Goal: Task Accomplishment & Management: Use online tool/utility

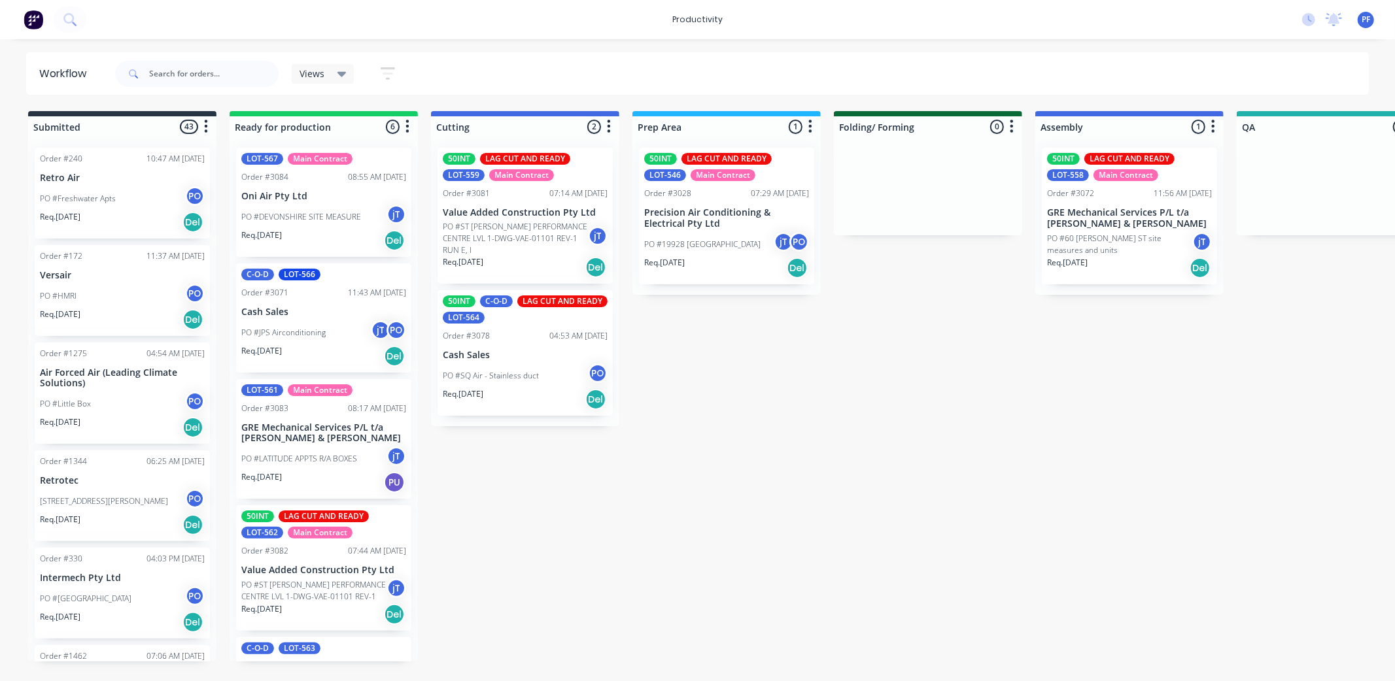
scroll to position [872, 0]
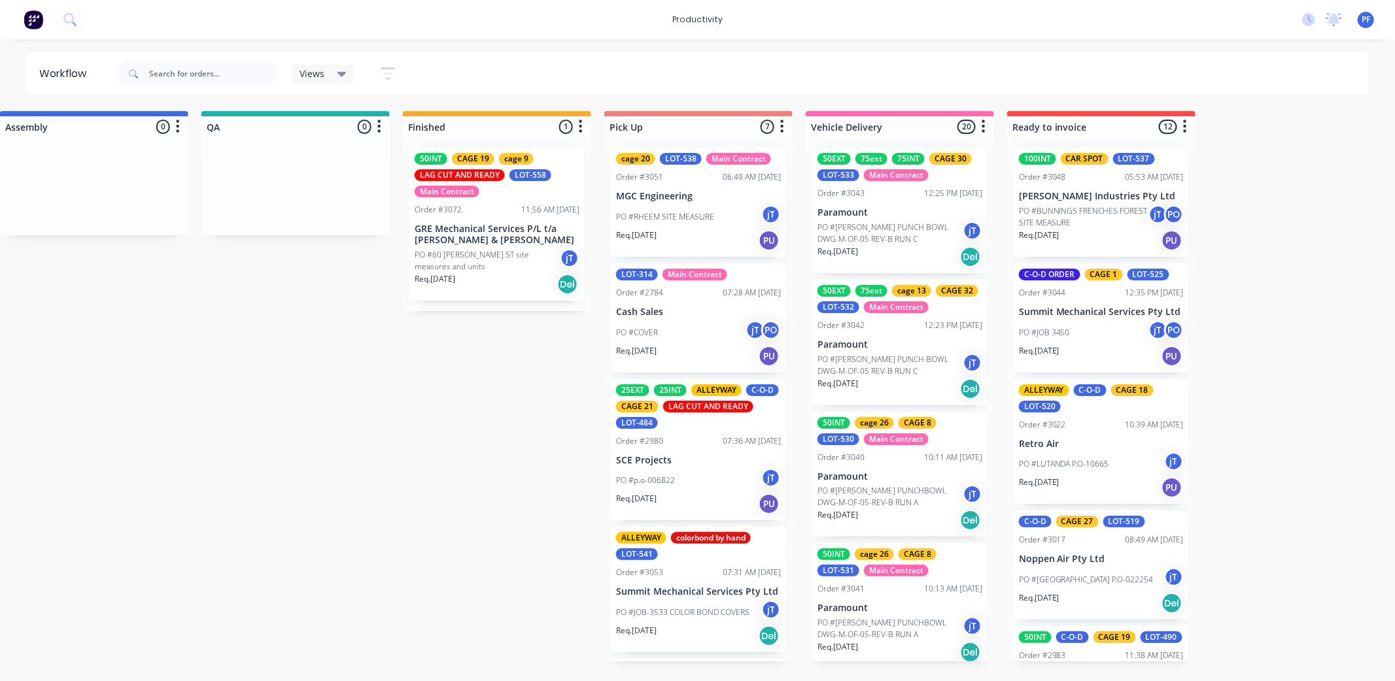
drag, startPoint x: 906, startPoint y: 216, endPoint x: 916, endPoint y: 216, distance: 10.5
click at [946, 304] on div "Mark as Delivered" at bounding box center [978, 309] width 131 height 27
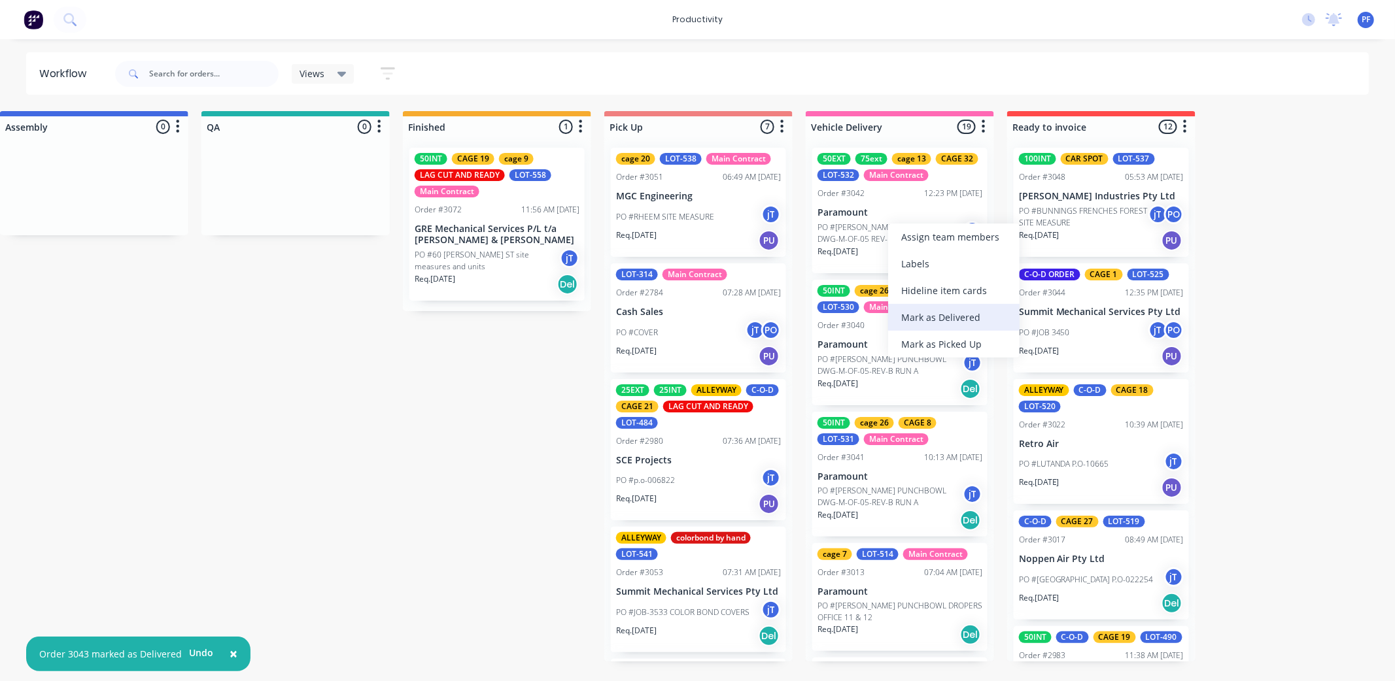
click at [935, 315] on div "Mark as Delivered" at bounding box center [953, 317] width 131 height 27
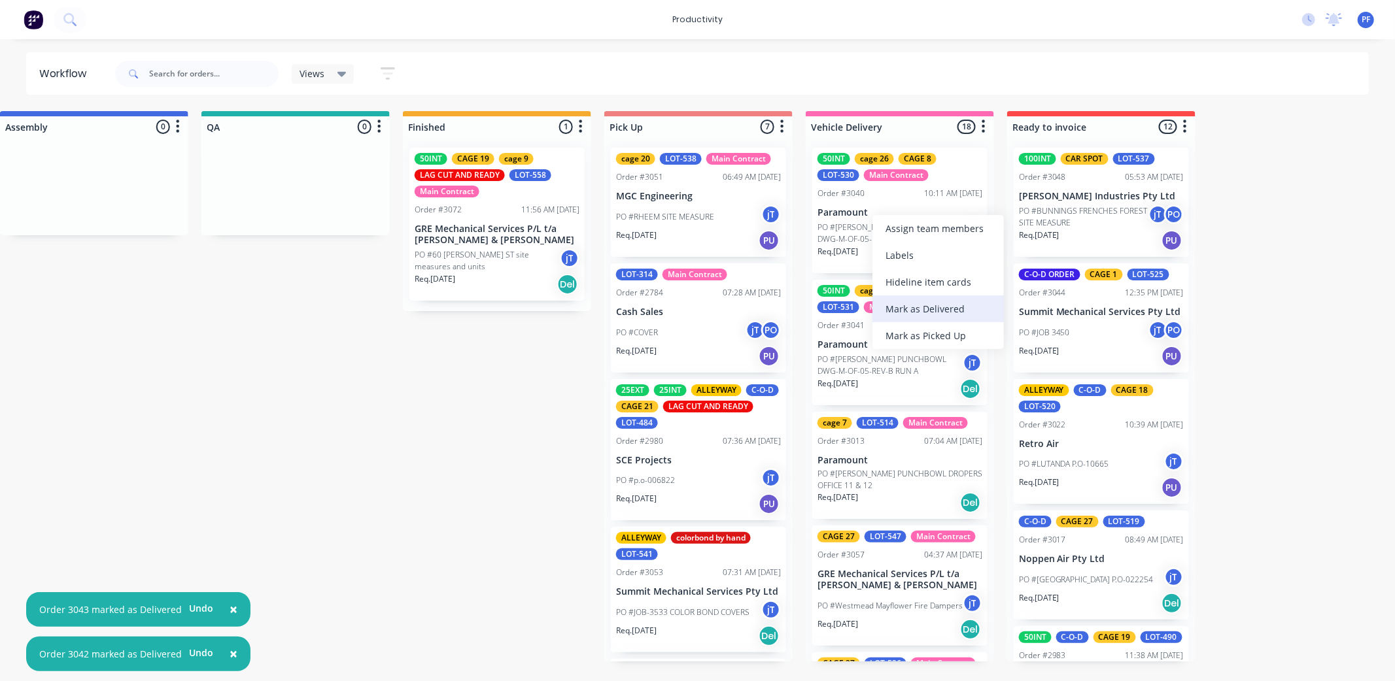
click at [912, 307] on div "Mark as Delivered" at bounding box center [937, 309] width 131 height 27
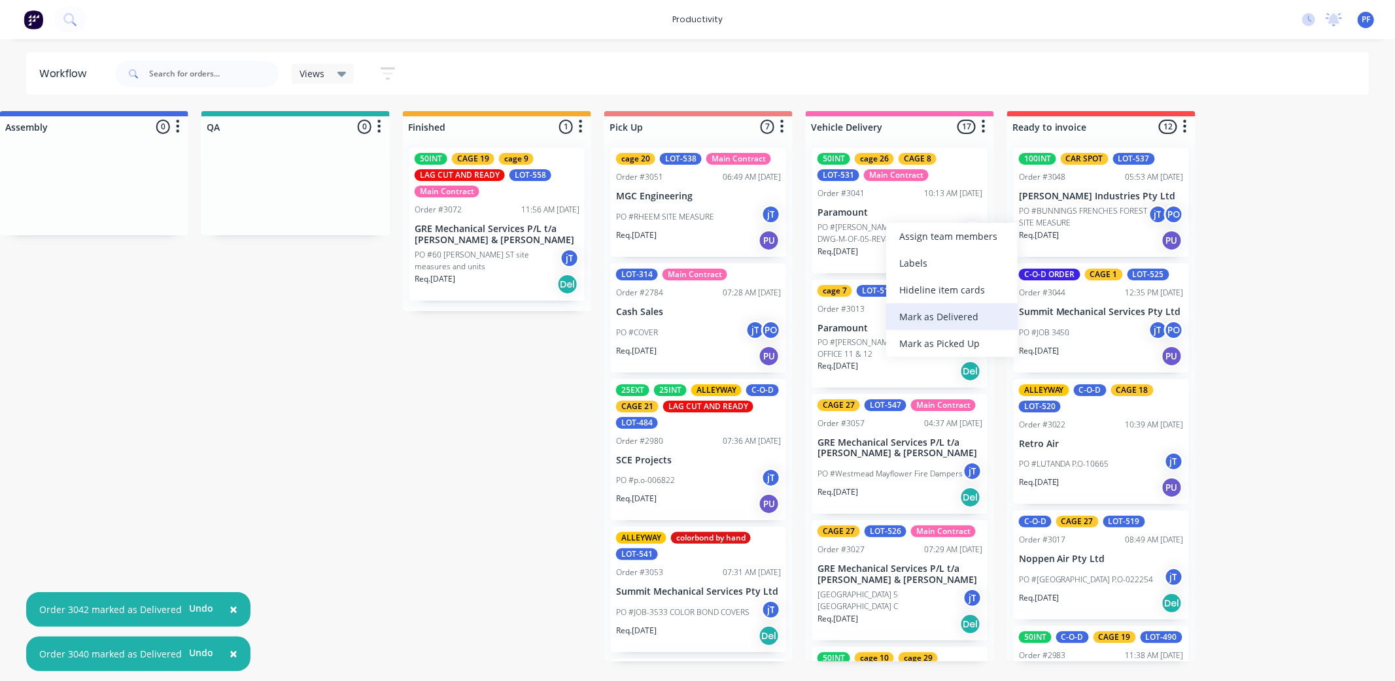
click at [917, 312] on div "Mark as Delivered" at bounding box center [951, 316] width 131 height 27
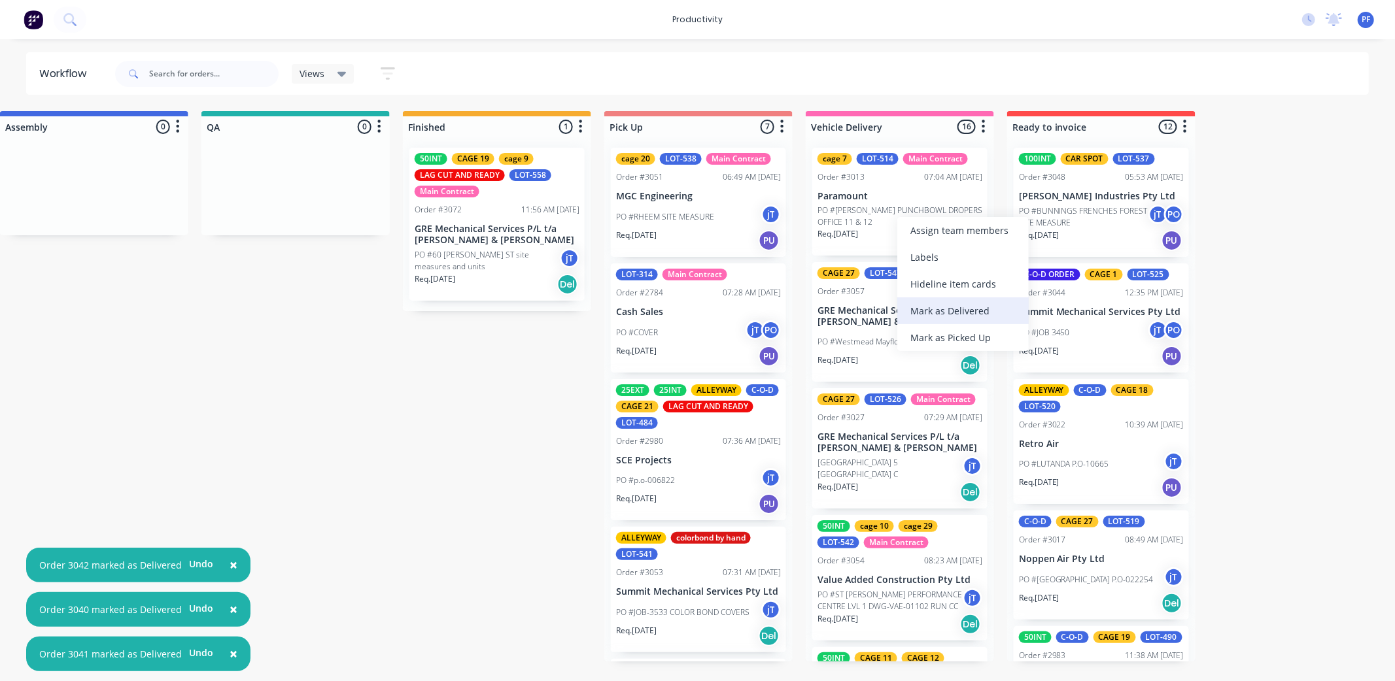
click at [933, 313] on div "Mark as Delivered" at bounding box center [962, 311] width 131 height 27
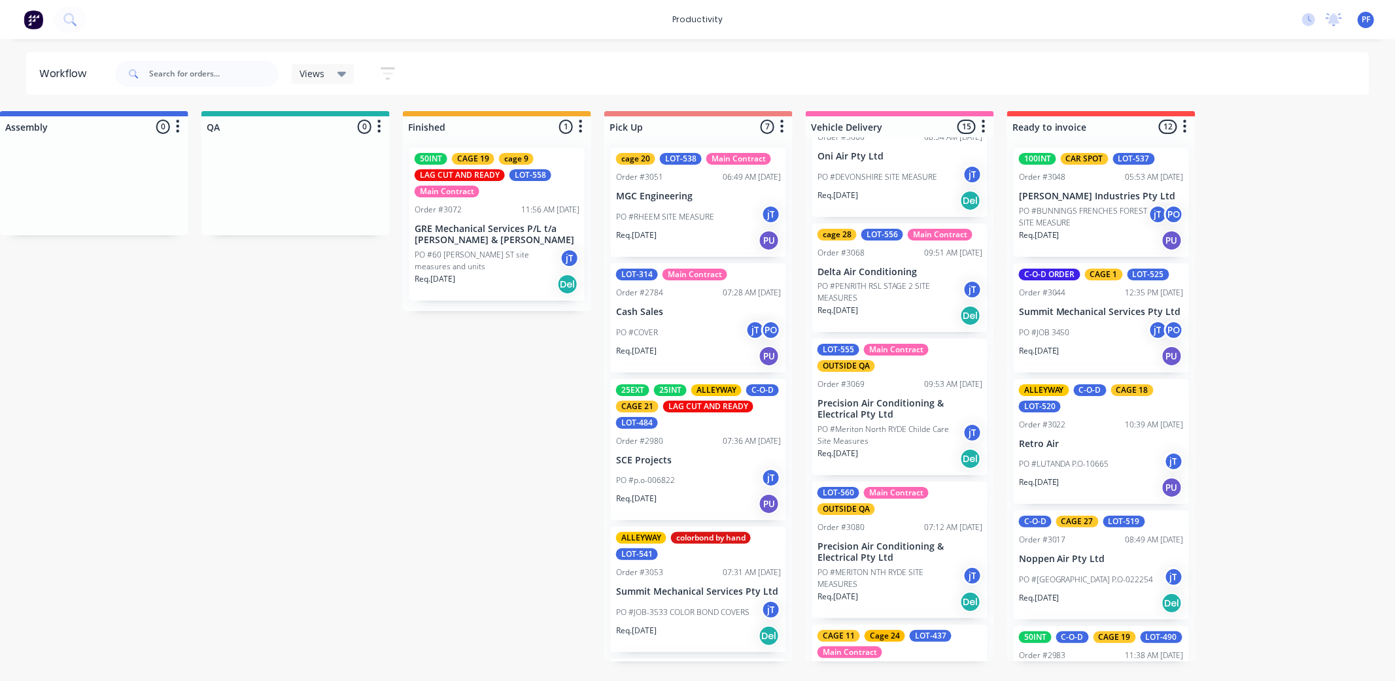
scroll to position [1228, 0]
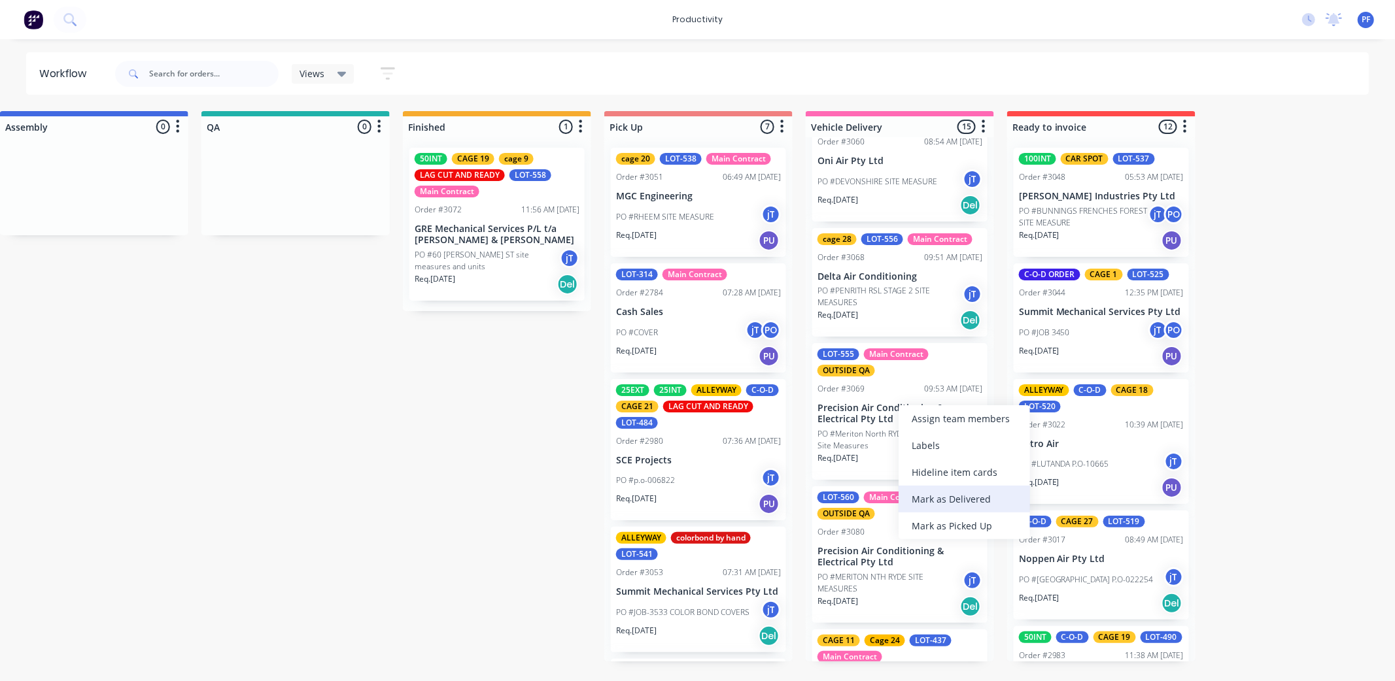
click at [963, 495] on div "Mark as Delivered" at bounding box center [964, 499] width 131 height 27
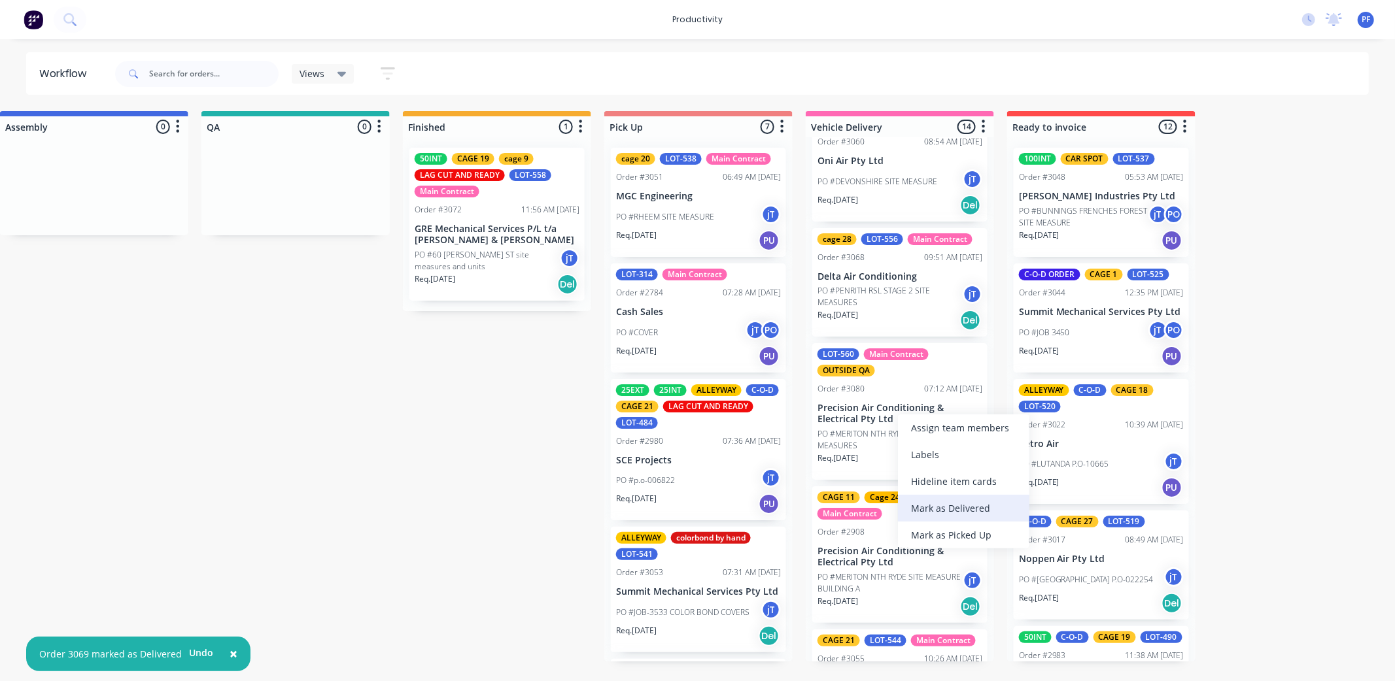
click at [971, 512] on div "Mark as Delivered" at bounding box center [963, 508] width 131 height 27
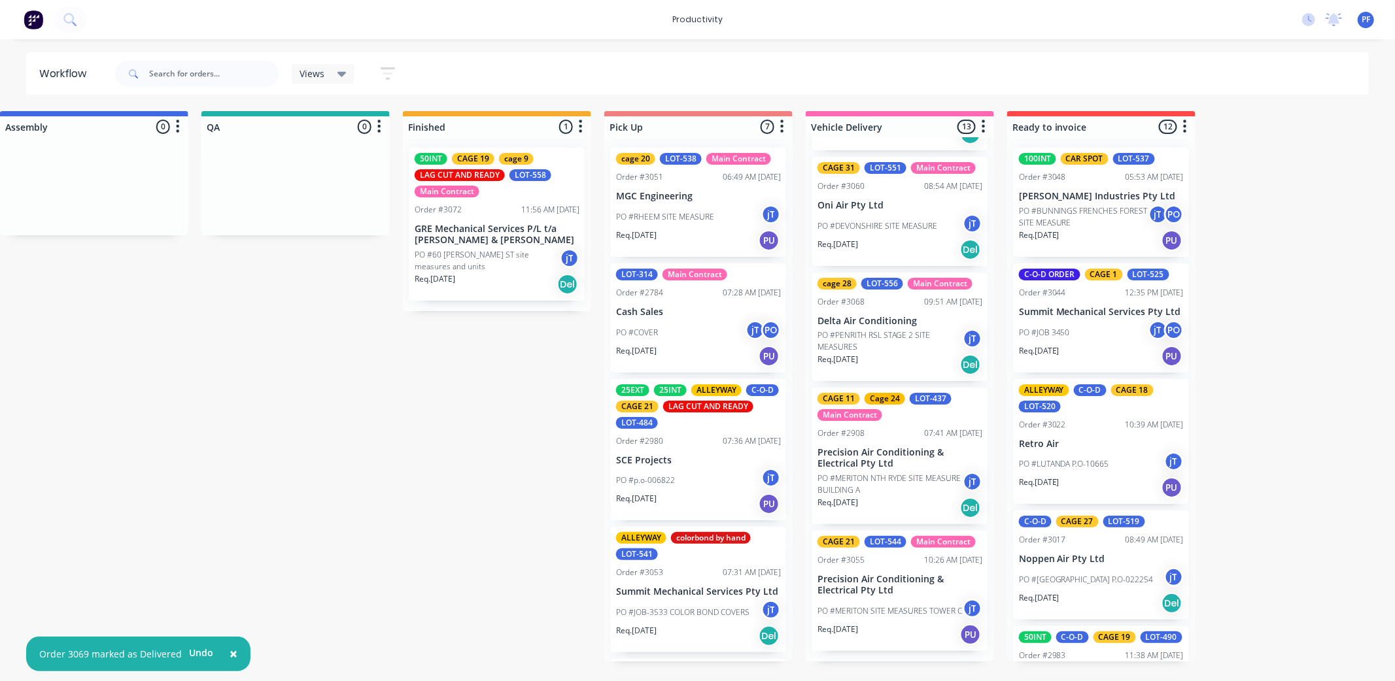
scroll to position [1160, 0]
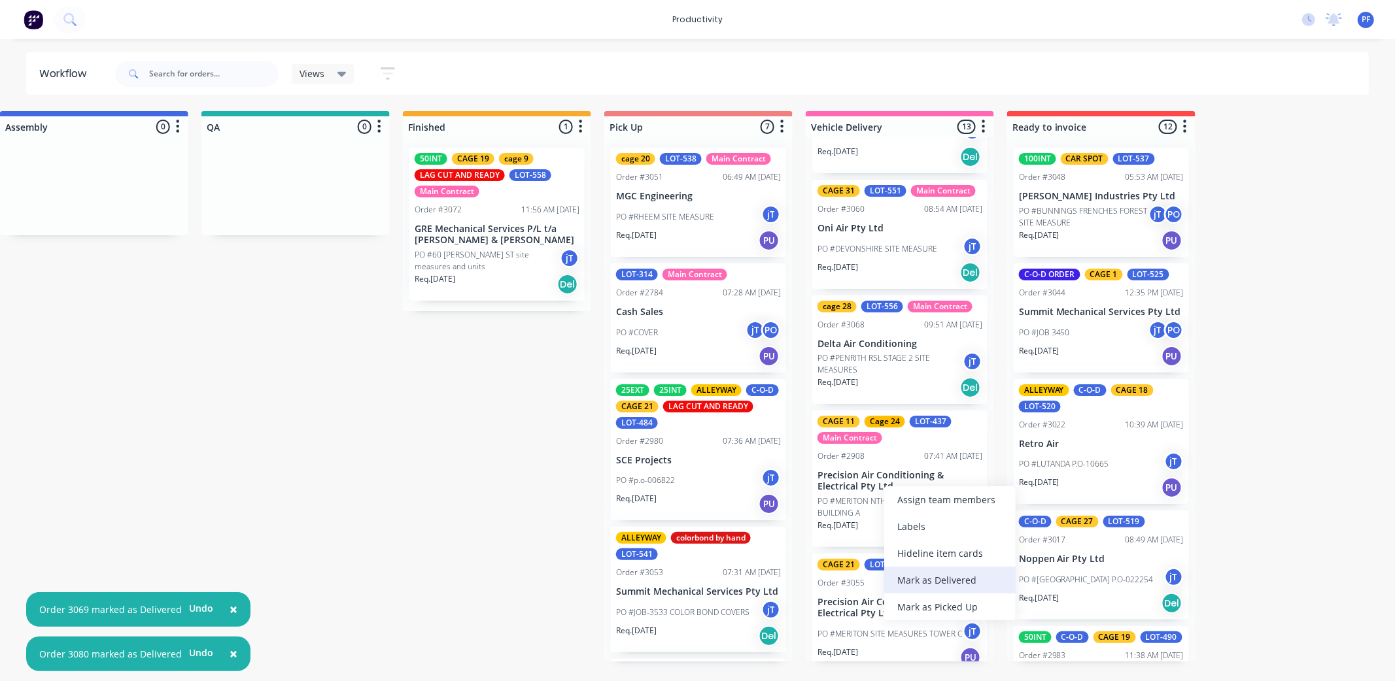
click at [927, 577] on div "Mark as Delivered" at bounding box center [949, 580] width 131 height 27
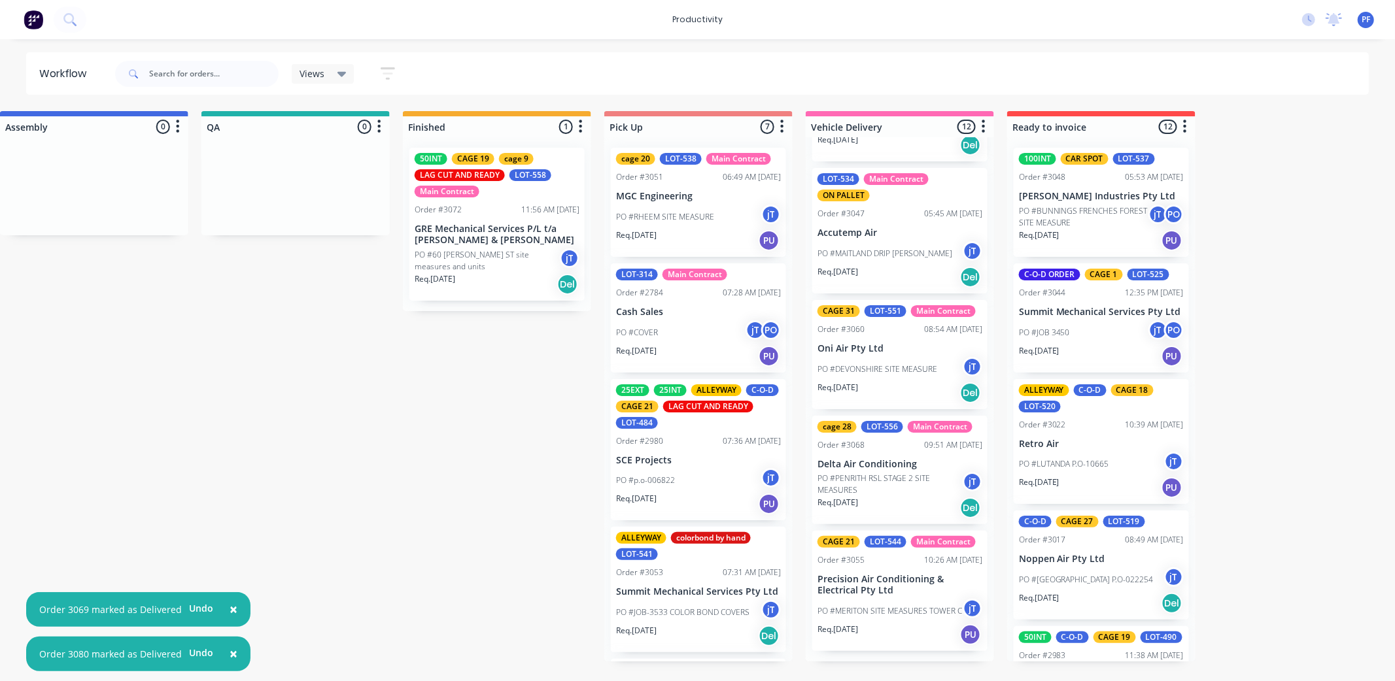
scroll to position [1017, 0]
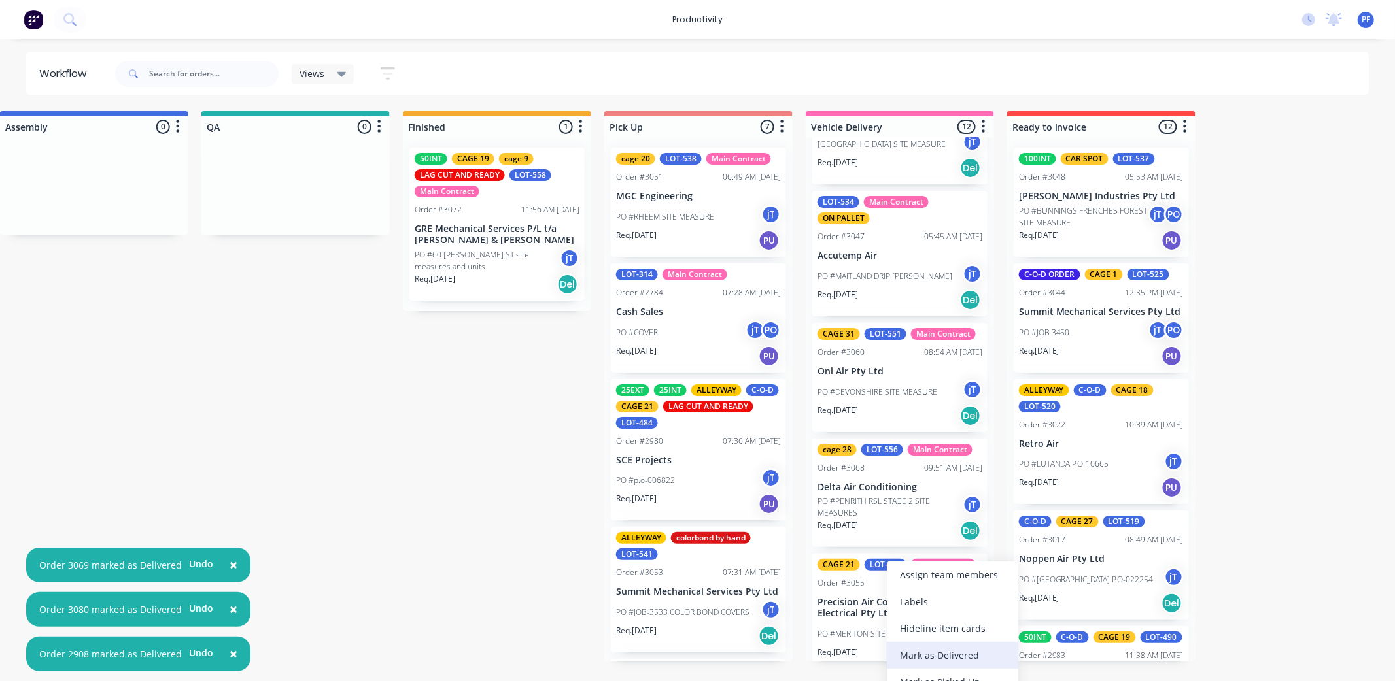
click at [938, 650] on div "Mark as Delivered" at bounding box center [952, 655] width 131 height 27
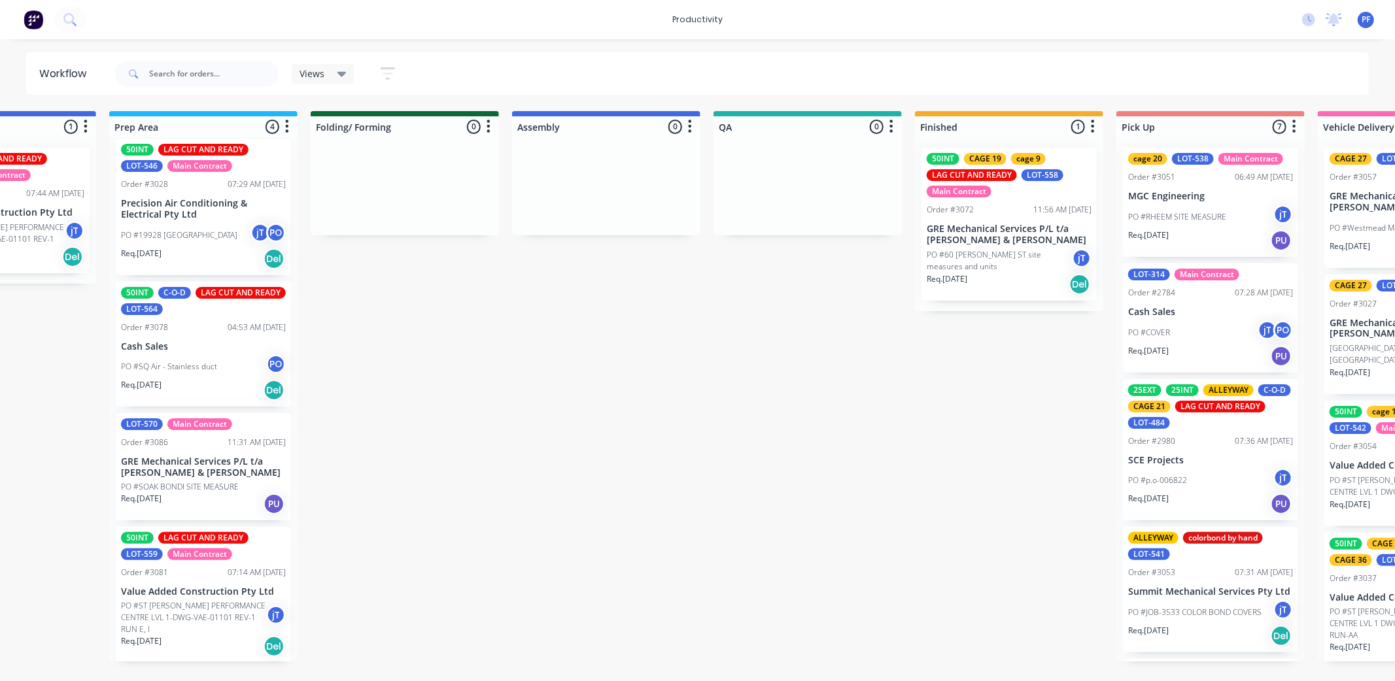
scroll to position [0, 630]
